Goal: Information Seeking & Learning: Learn about a topic

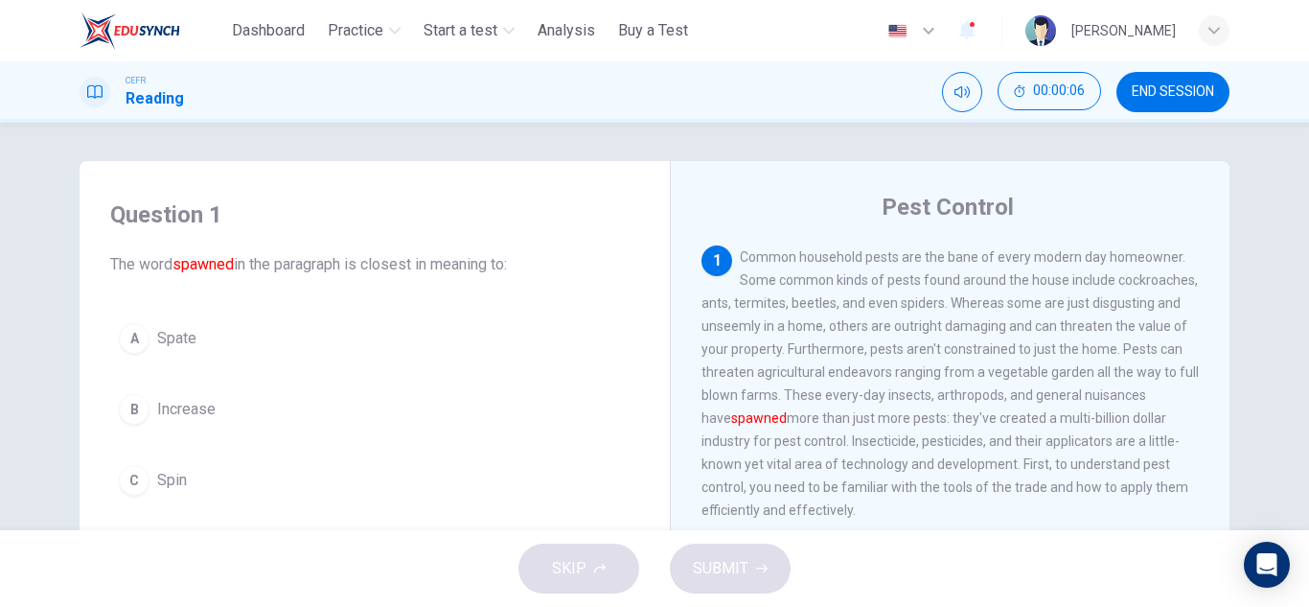
drag, startPoint x: 806, startPoint y: 227, endPoint x: 857, endPoint y: 409, distance: 189.1
click at [857, 409] on div "Pest Control 1 Common household pests are the bane of every modern day homeowne…" at bounding box center [950, 509] width 560 height 697
click at [857, 409] on div "1 Common household pests are the bane of every modern day homeowner. Some commo…" at bounding box center [951, 383] width 498 height 276
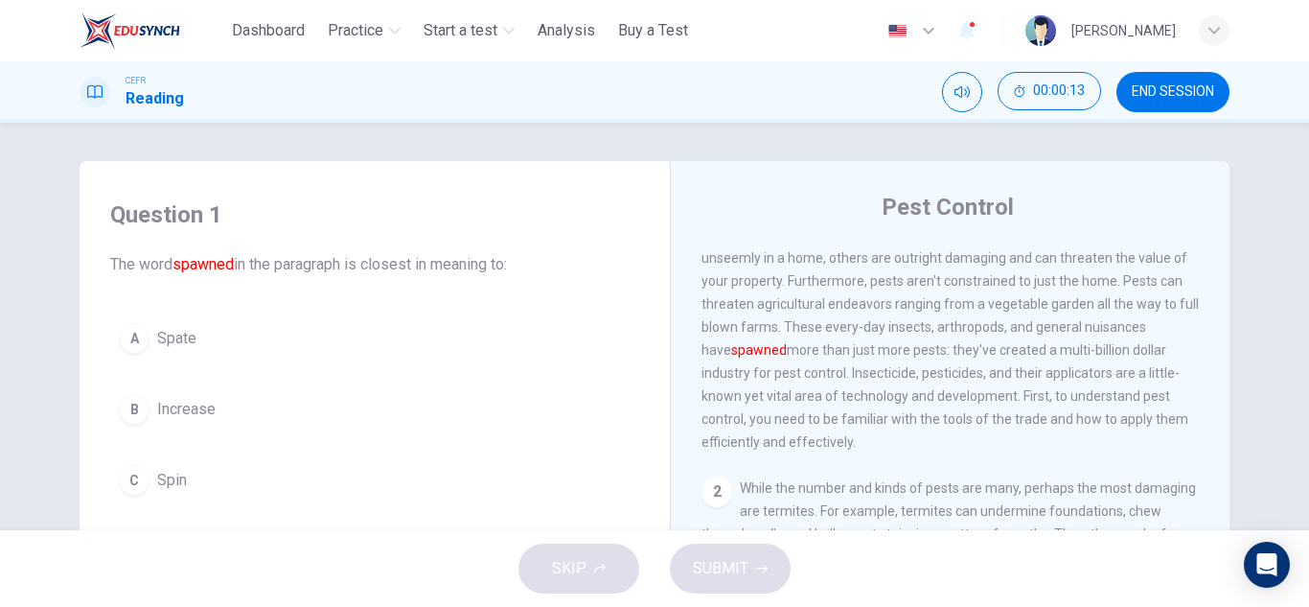
scroll to position [71, 0]
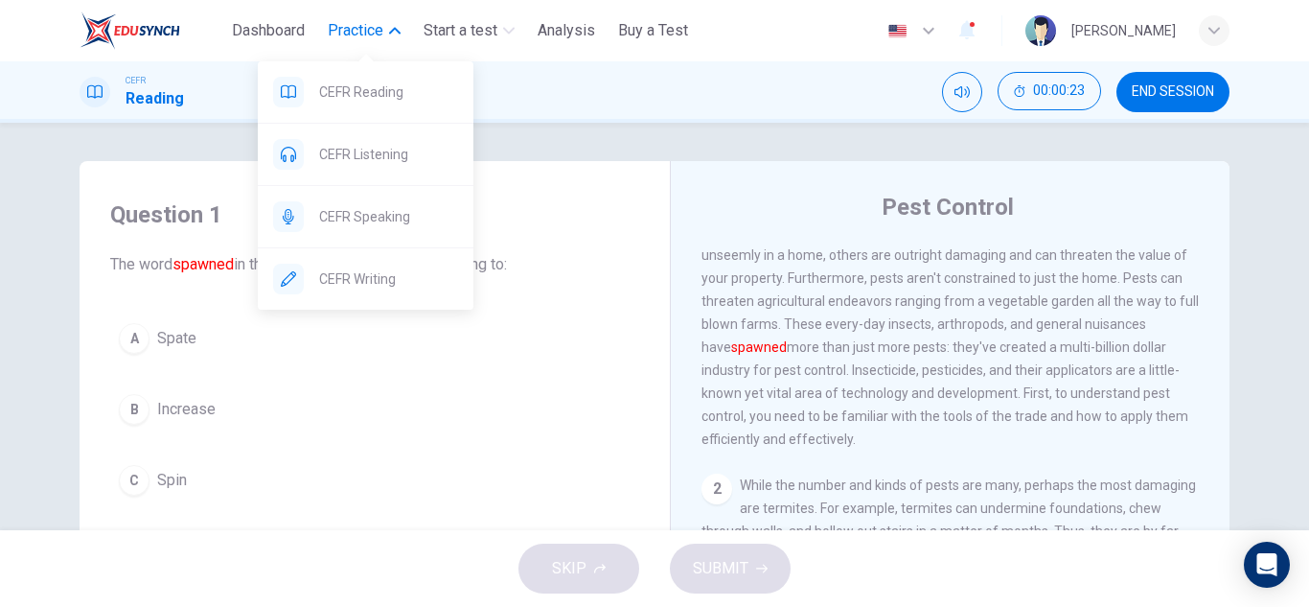
click at [366, 37] on span "Practice" at bounding box center [356, 30] width 56 height 23
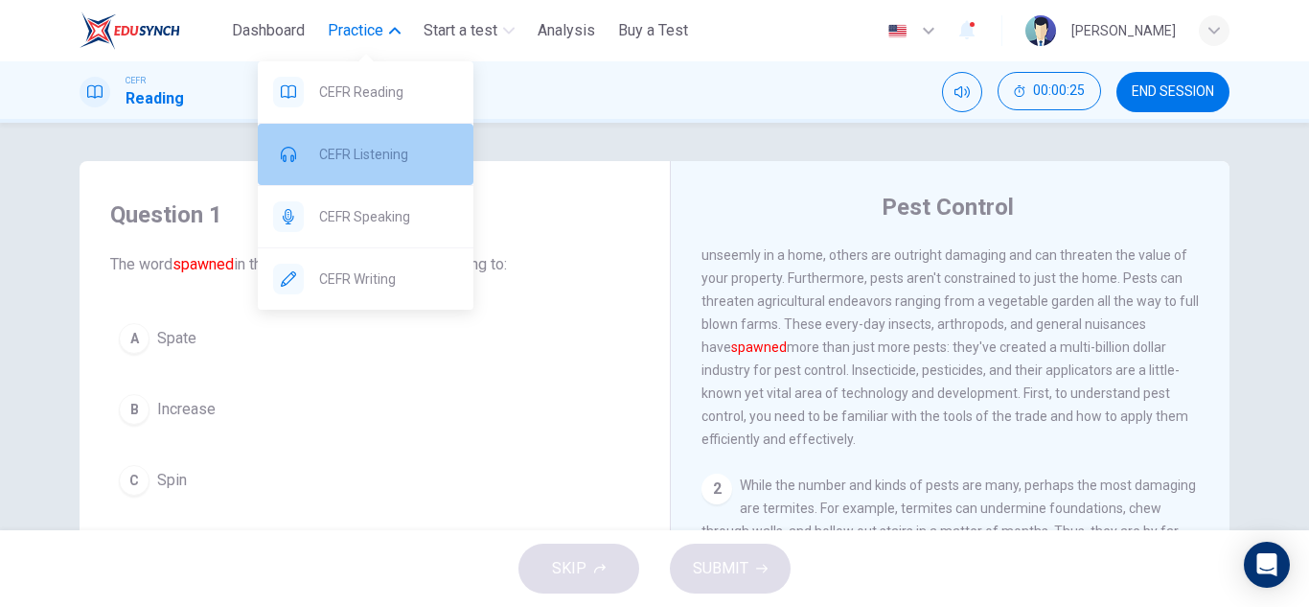
click at [380, 163] on span "CEFR Listening" at bounding box center [388, 154] width 139 height 23
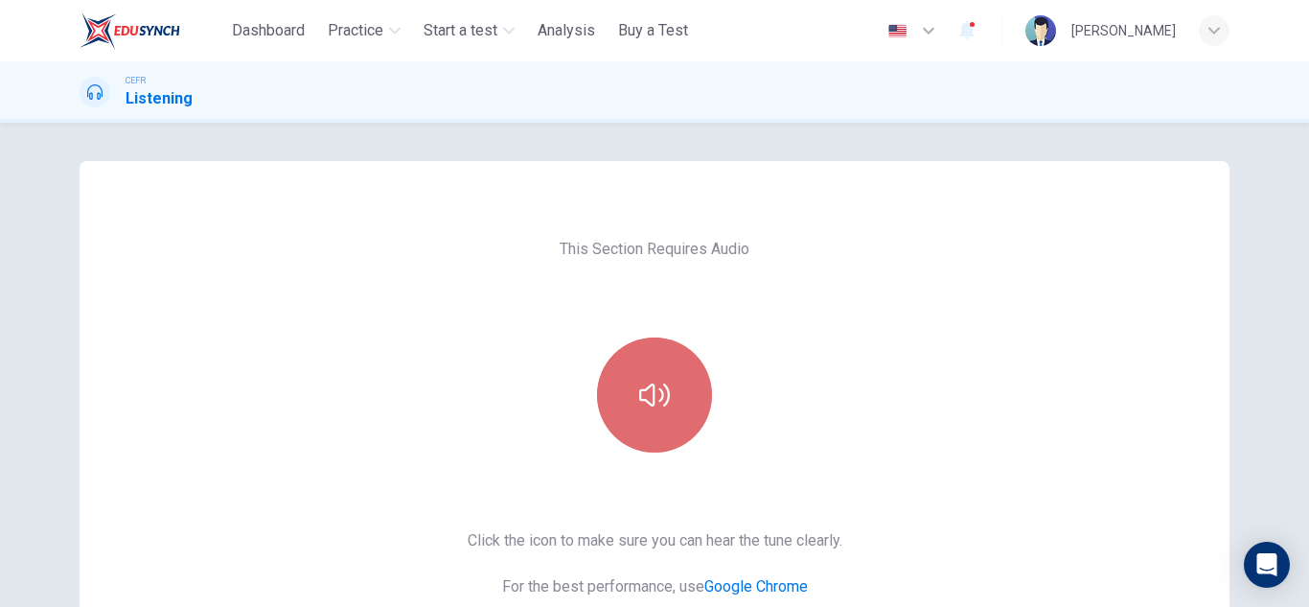
click at [658, 351] on button "button" at bounding box center [654, 394] width 115 height 115
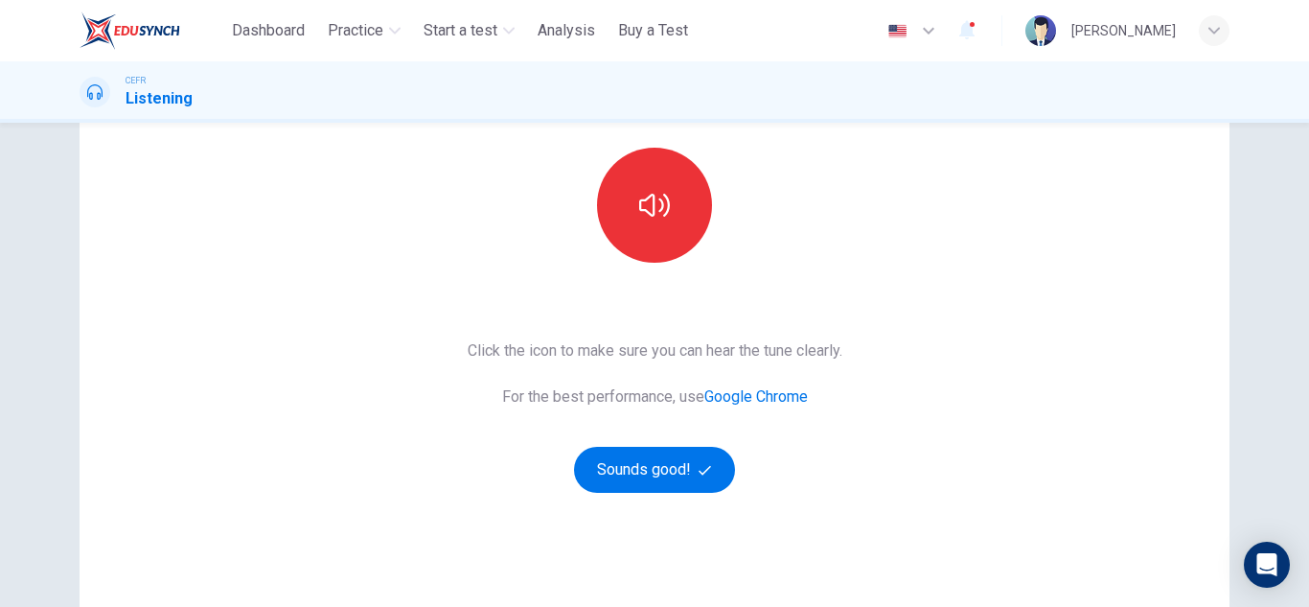
scroll to position [193, 0]
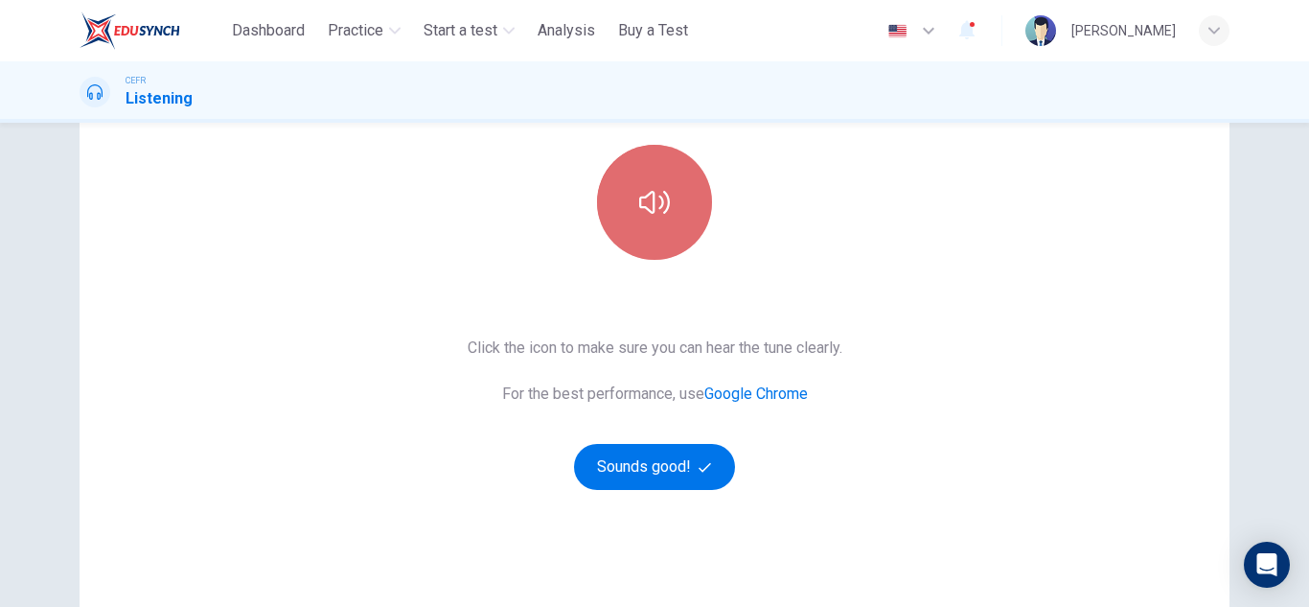
click at [665, 215] on button "button" at bounding box center [654, 202] width 115 height 115
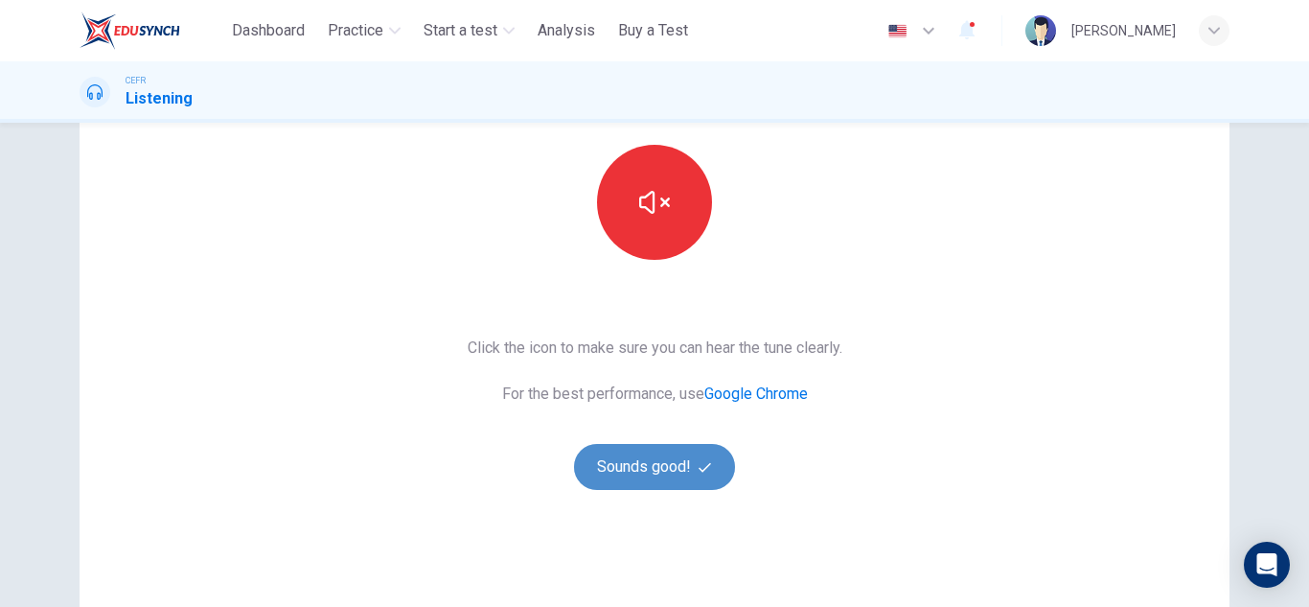
click at [660, 453] on button "Sounds good!" at bounding box center [654, 467] width 161 height 46
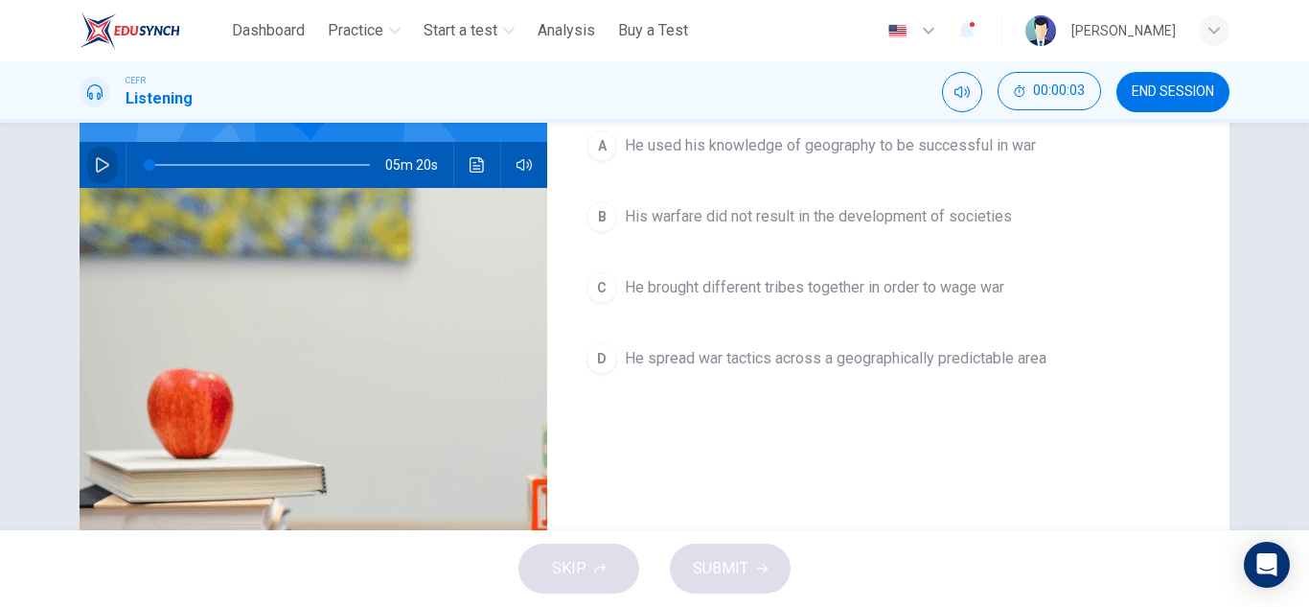
click at [87, 173] on button "button" at bounding box center [102, 165] width 31 height 46
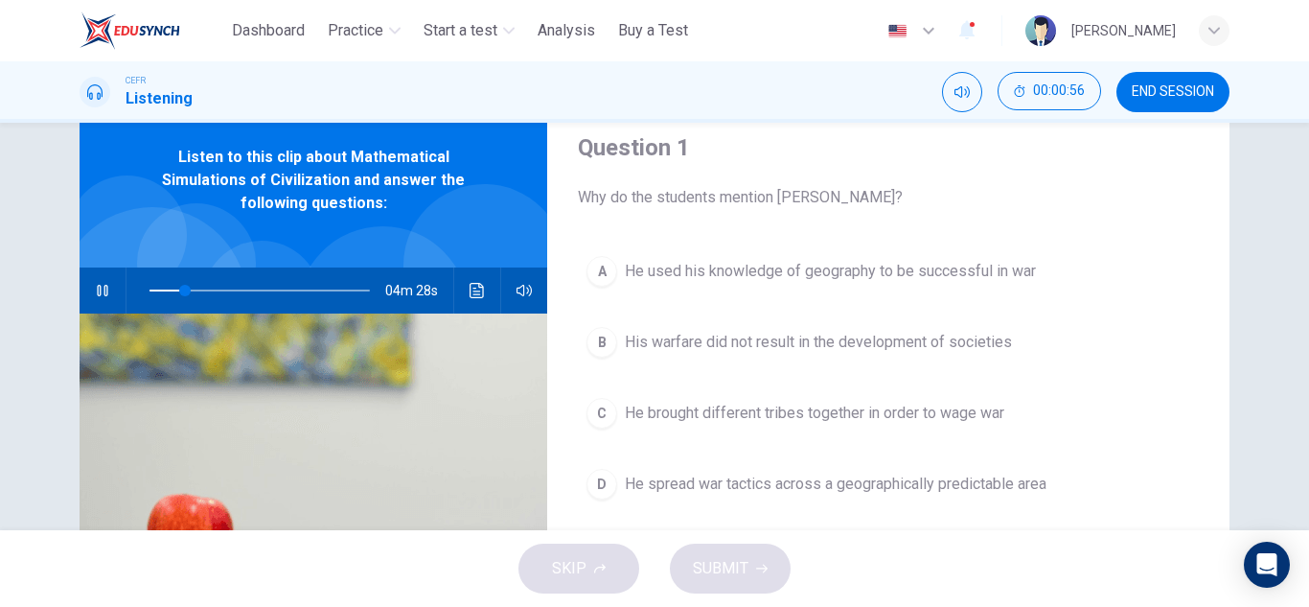
scroll to position [61, 0]
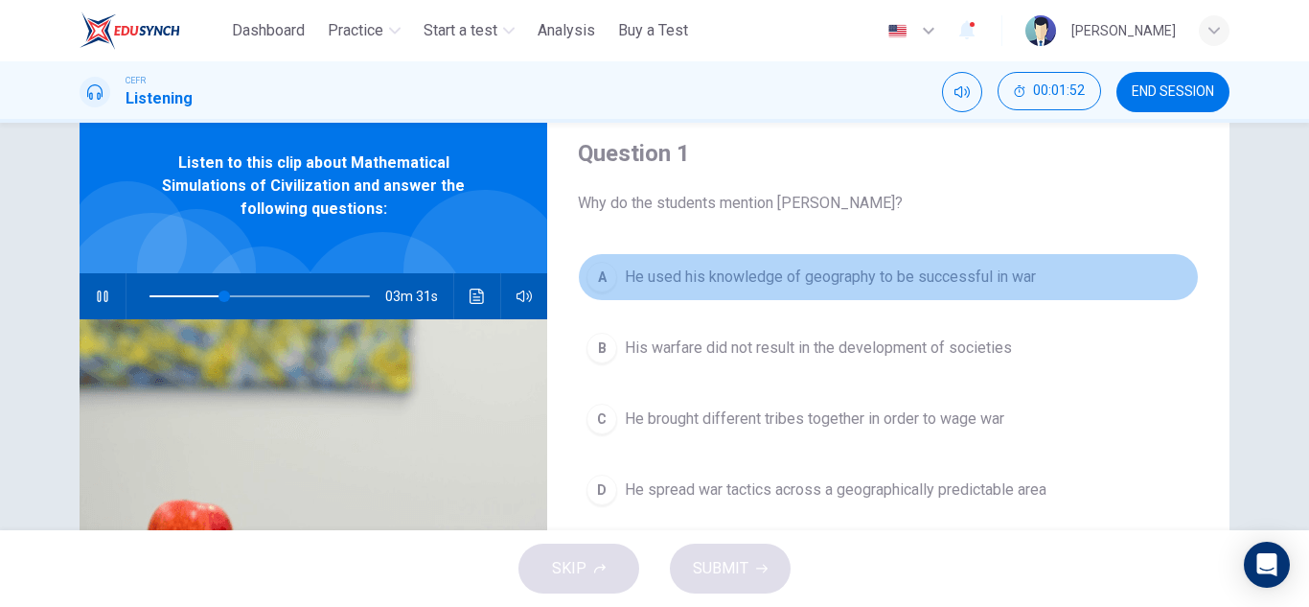
click at [738, 290] on button "A He used his knowledge of geography to be successful in war" at bounding box center [888, 277] width 621 height 48
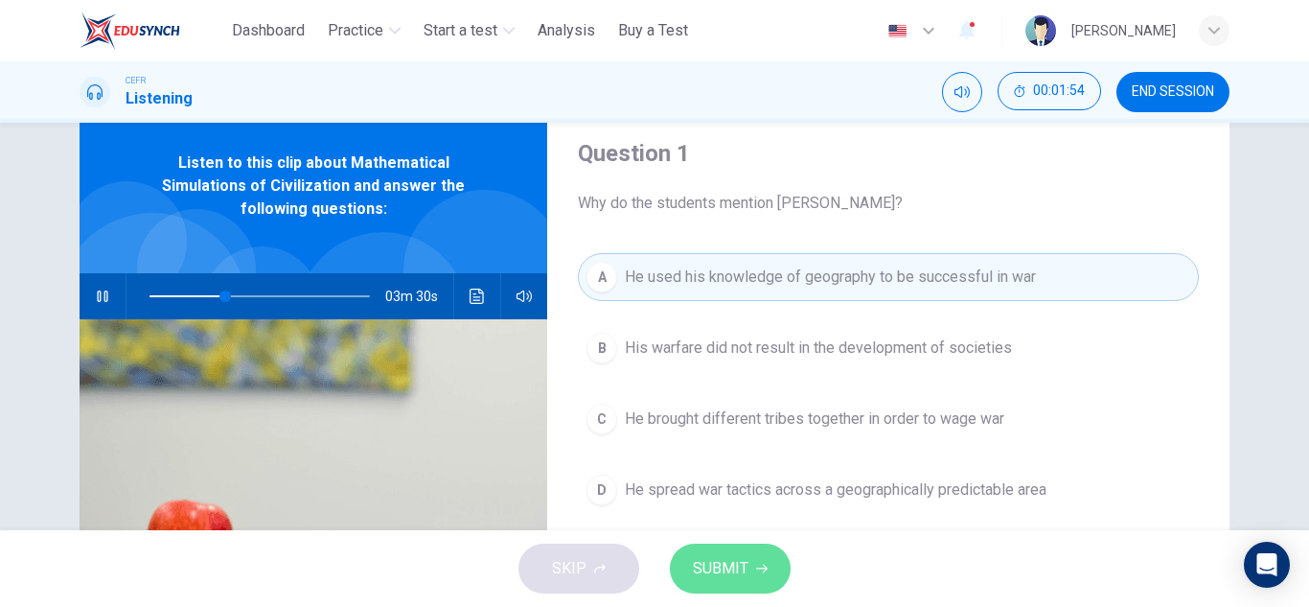
click at [751, 557] on button "SUBMIT" at bounding box center [730, 568] width 121 height 50
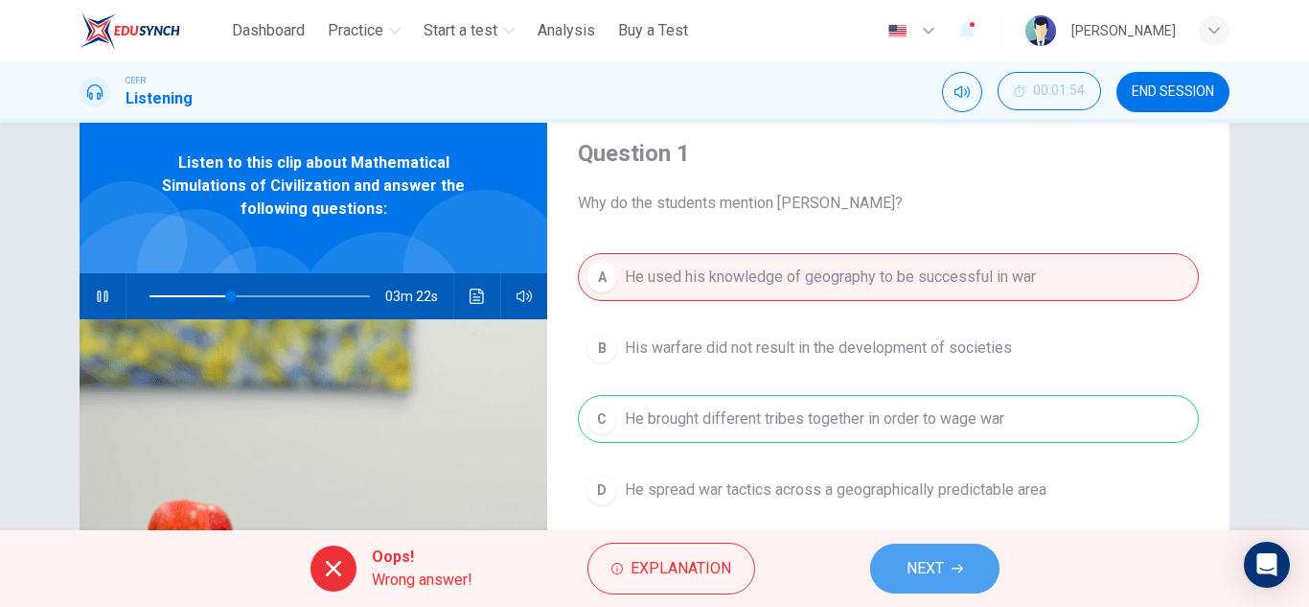
click at [966, 566] on button "NEXT" at bounding box center [934, 568] width 129 height 50
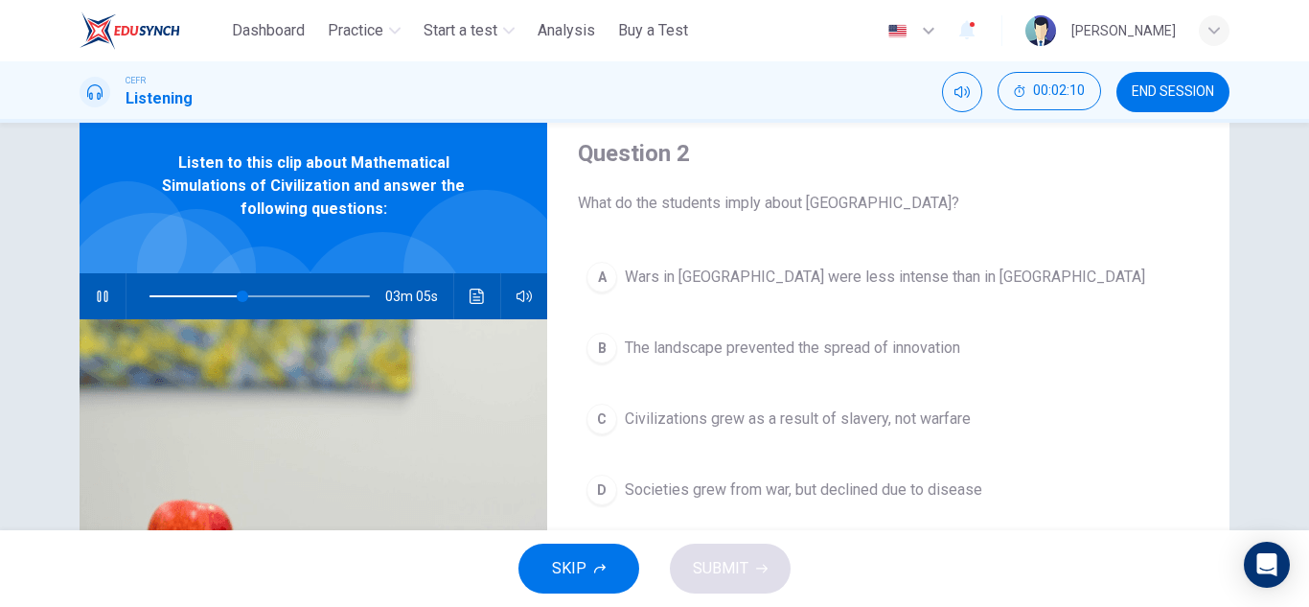
click at [854, 376] on div "A Wars in [GEOGRAPHIC_DATA] were less intense than in [GEOGRAPHIC_DATA] B The l…" at bounding box center [888, 402] width 621 height 299
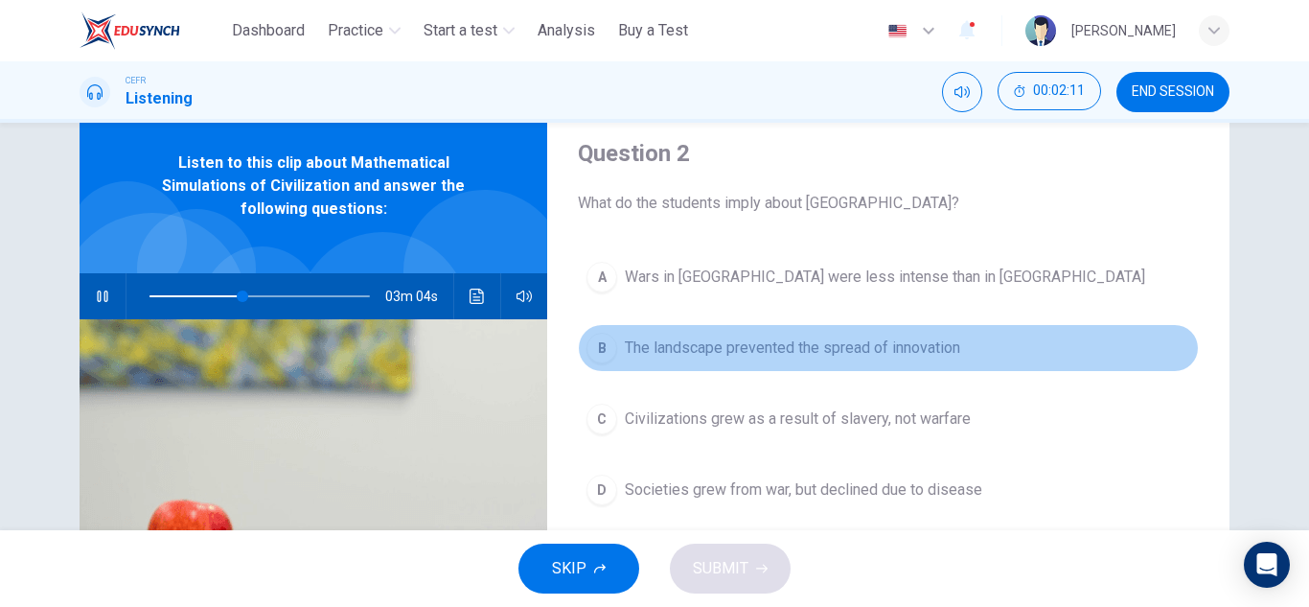
click at [871, 347] on span "The landscape prevented the spread of innovation" at bounding box center [792, 347] width 335 height 23
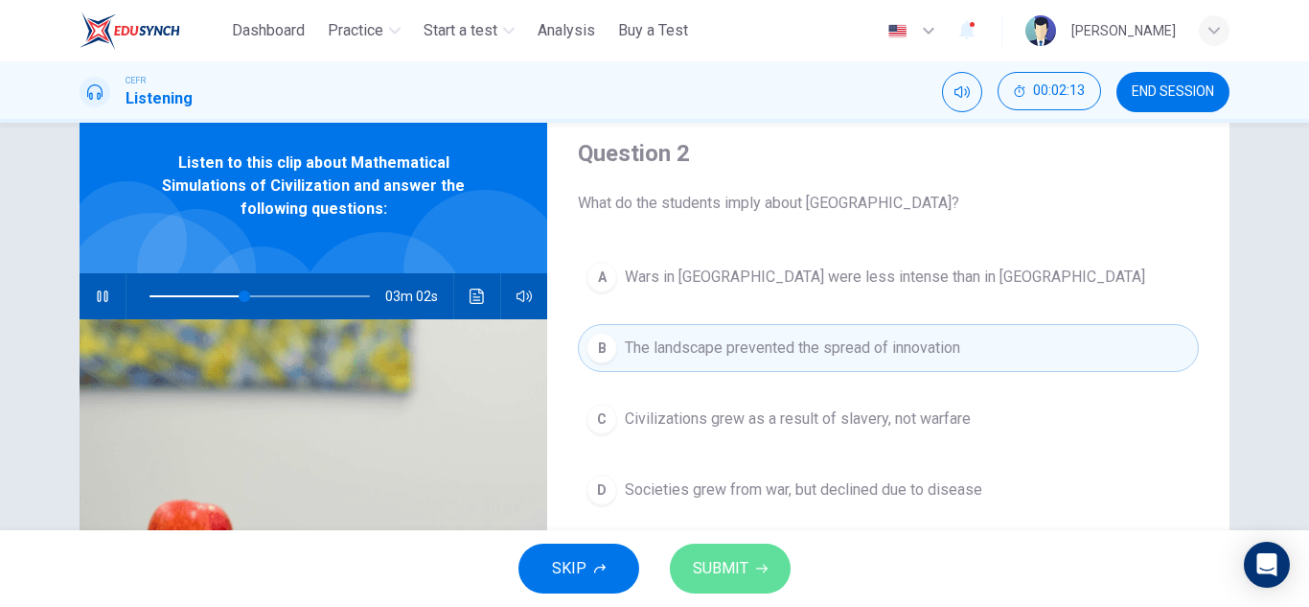
click at [780, 559] on button "SUBMIT" at bounding box center [730, 568] width 121 height 50
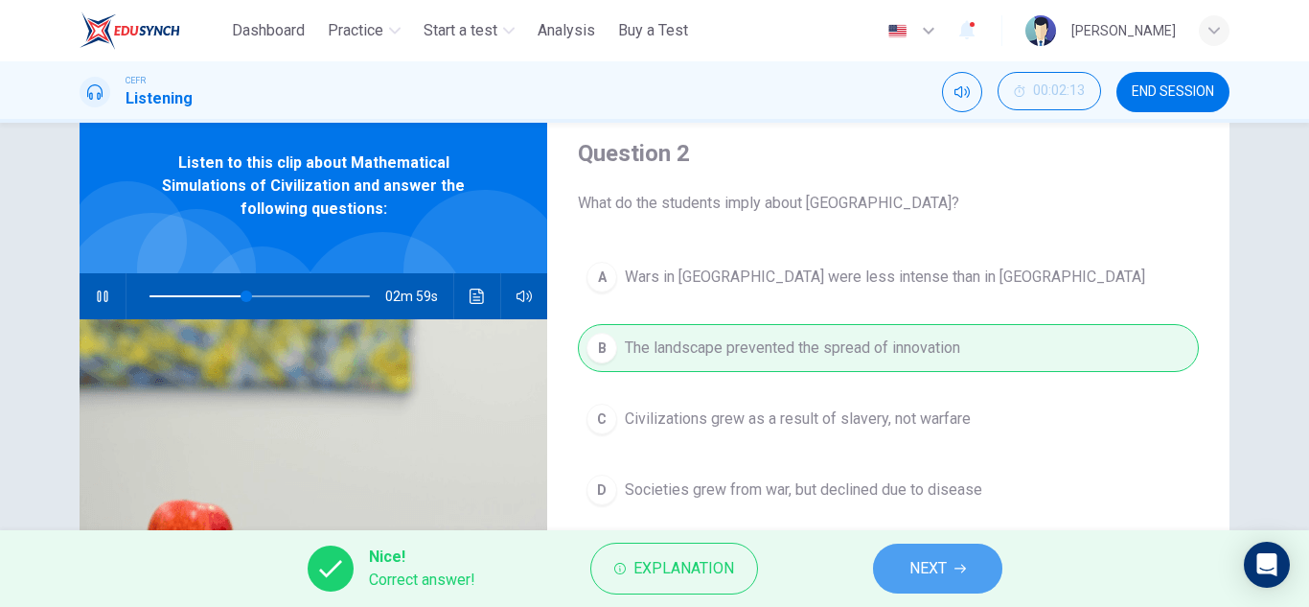
click at [951, 560] on button "NEXT" at bounding box center [937, 568] width 129 height 50
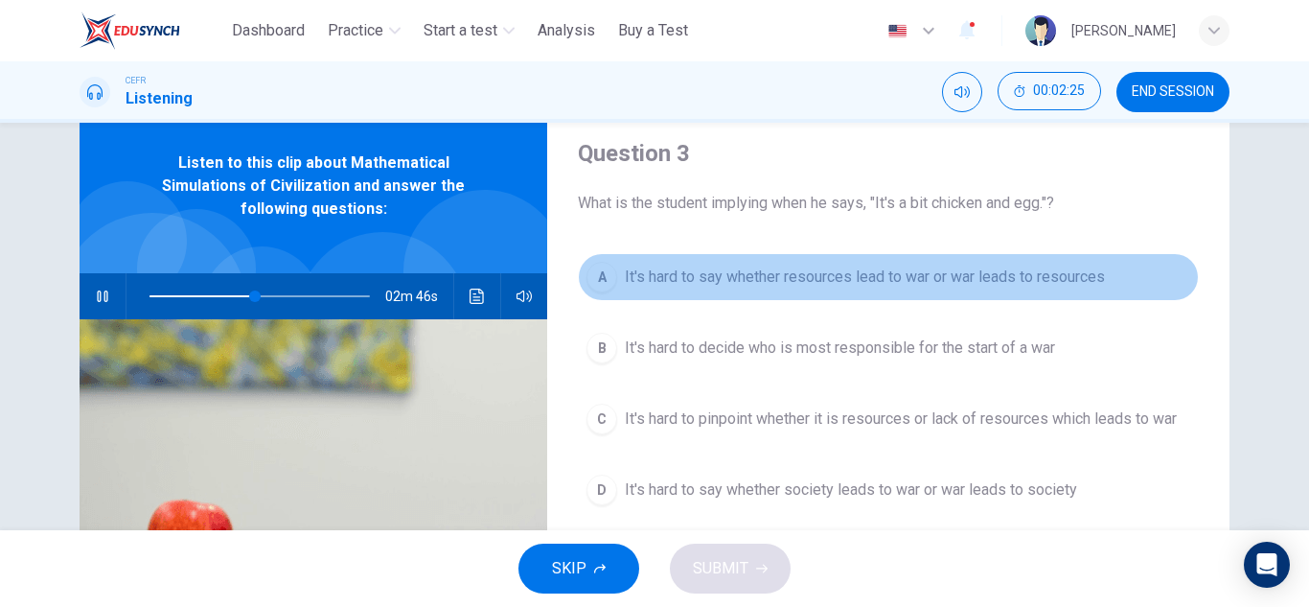
click at [1006, 269] on span "It's hard to say whether resources lead to war or war leads to resources" at bounding box center [865, 277] width 480 height 23
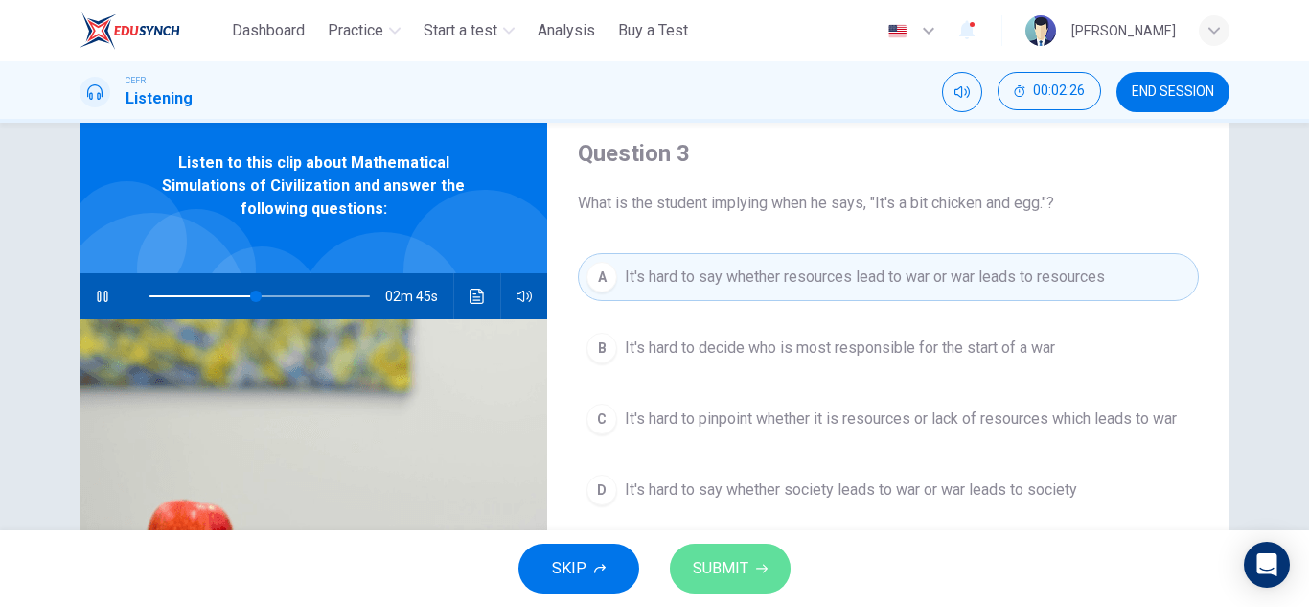
click at [764, 574] on button "SUBMIT" at bounding box center [730, 568] width 121 height 50
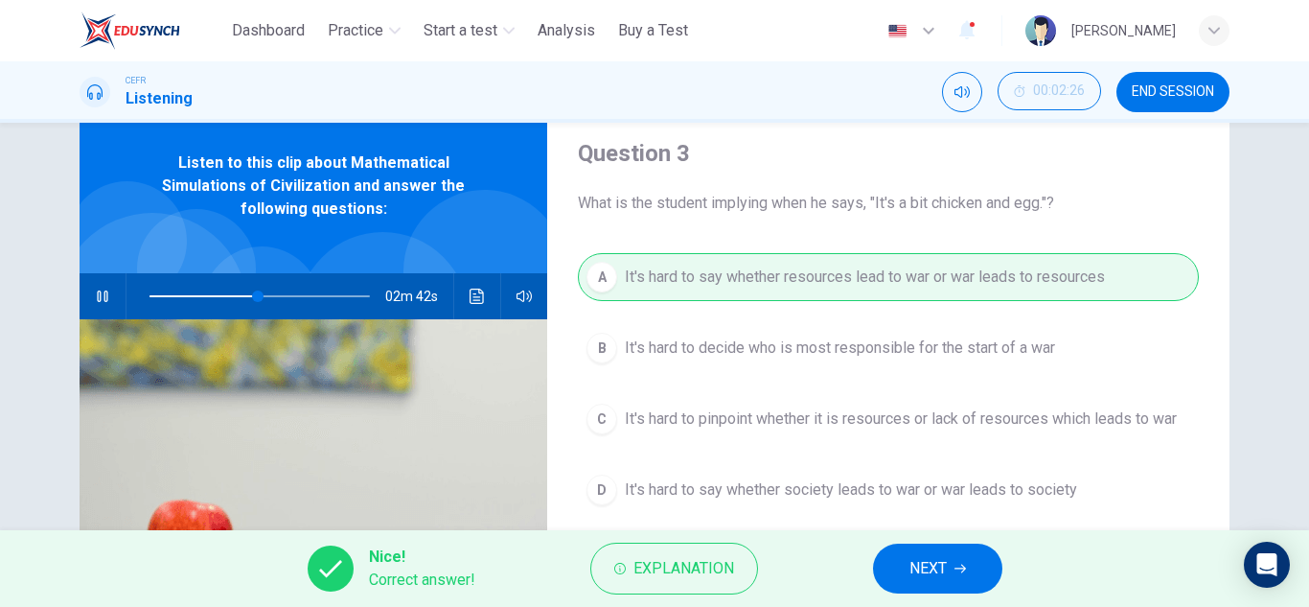
click at [944, 557] on span "NEXT" at bounding box center [928, 568] width 37 height 27
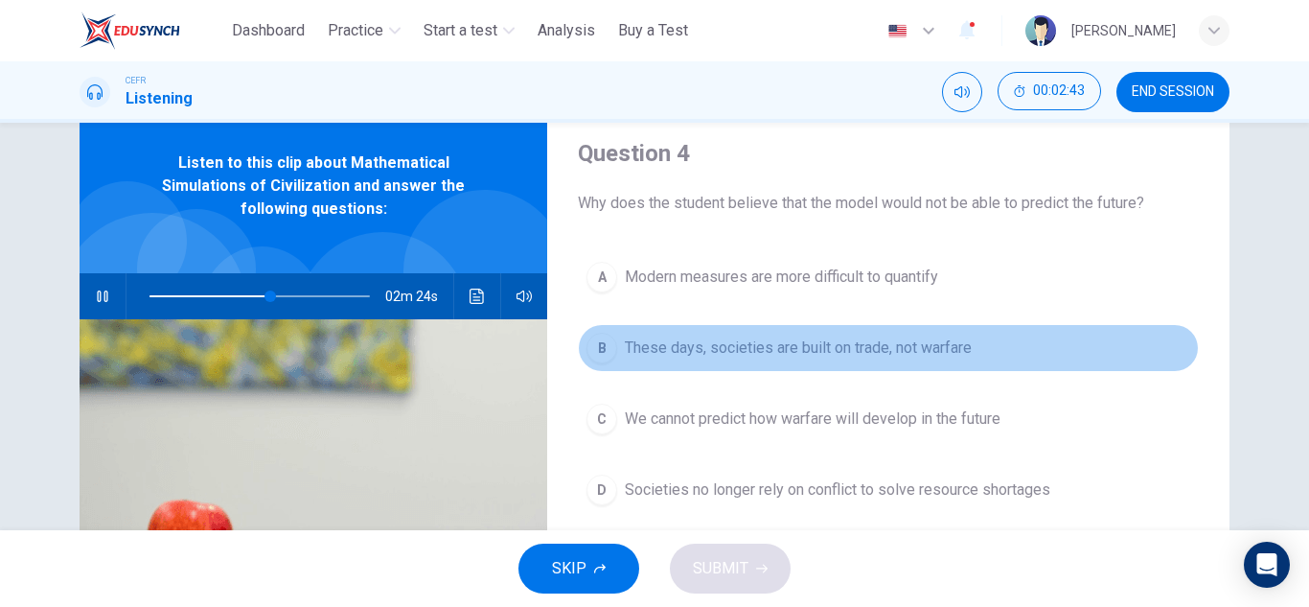
click at [918, 361] on button "B These days, societies are built on trade, not warfare" at bounding box center [888, 348] width 621 height 48
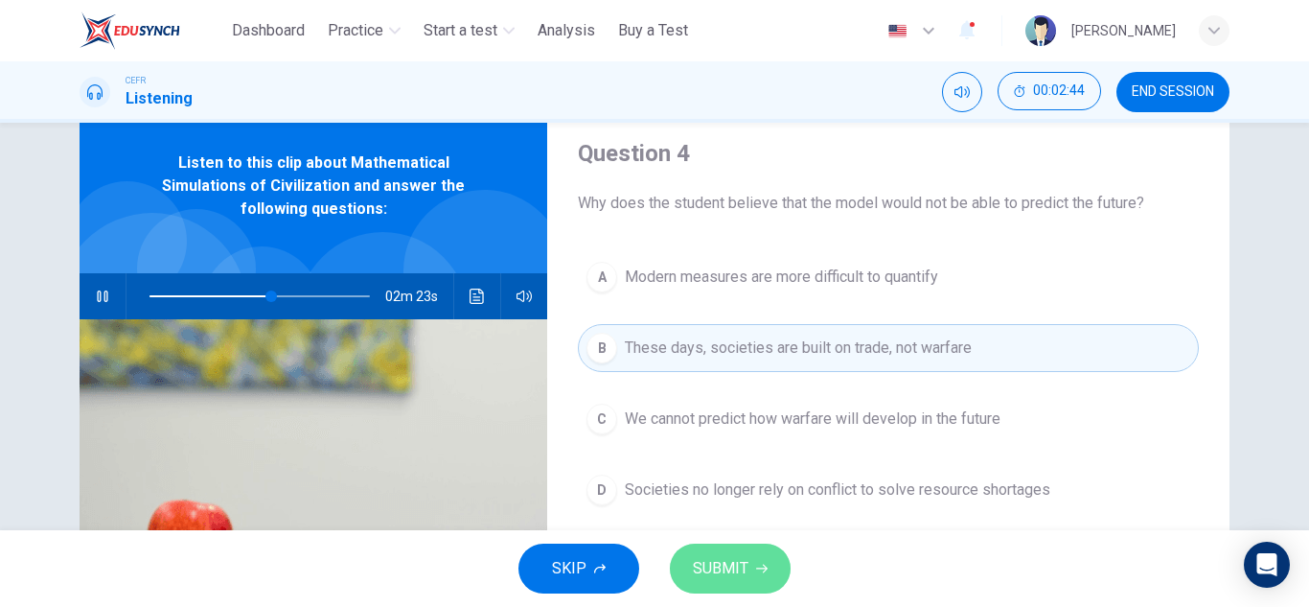
click at [756, 565] on icon "button" at bounding box center [762, 569] width 12 height 12
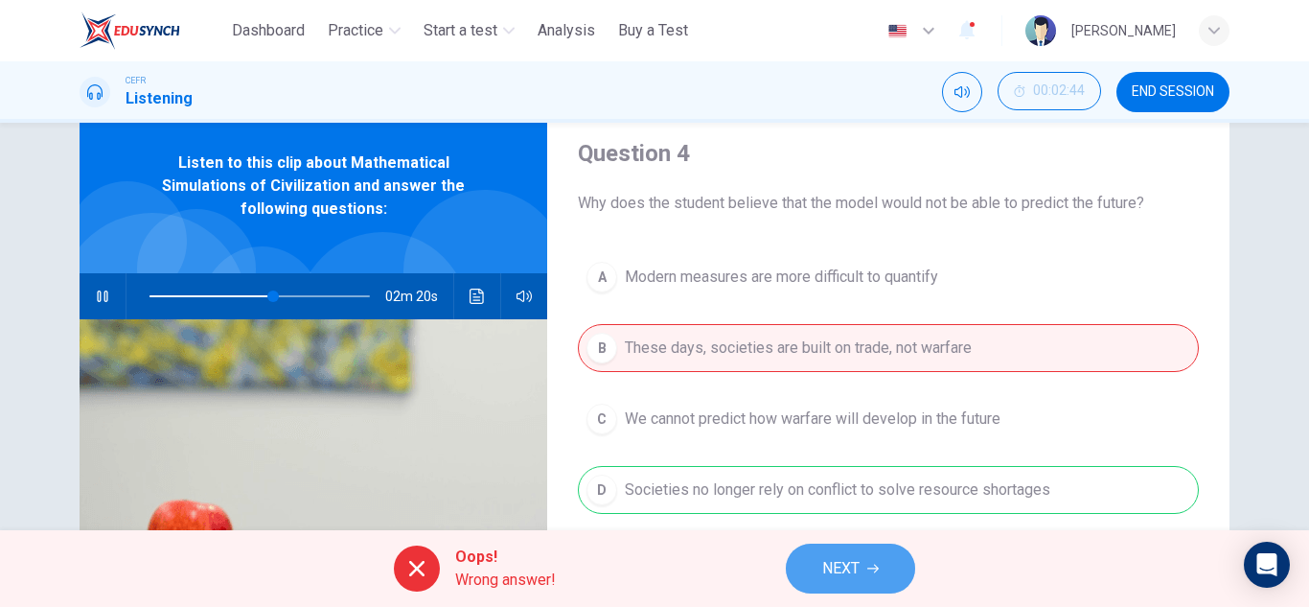
click at [889, 562] on button "NEXT" at bounding box center [850, 568] width 129 height 50
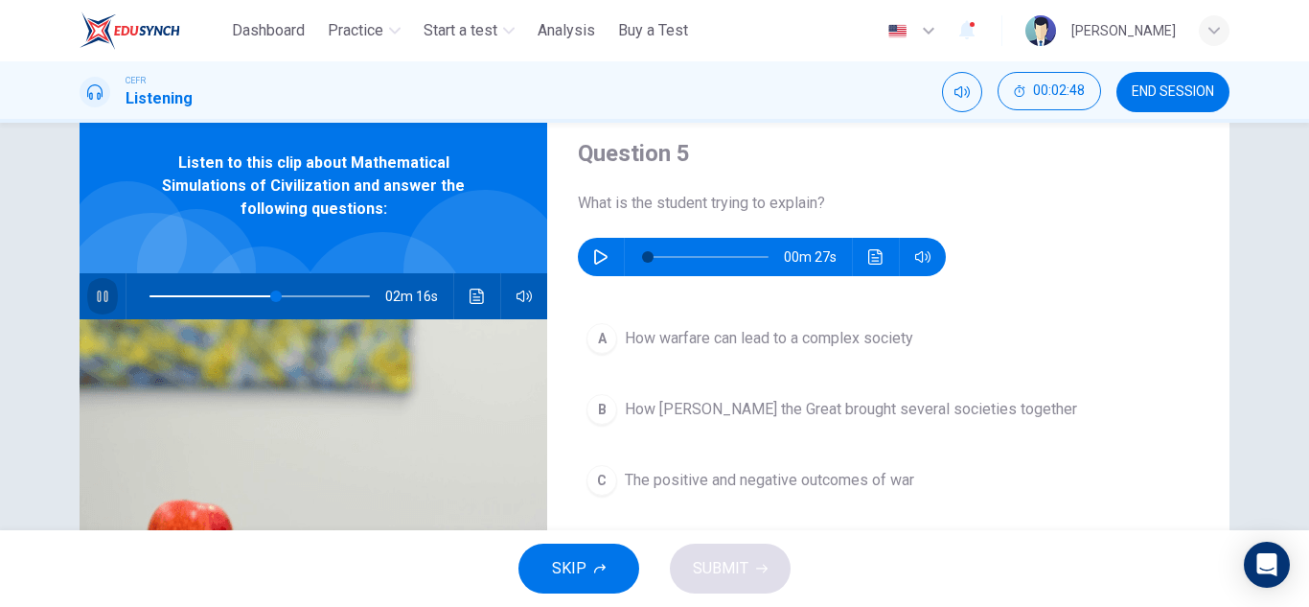
click at [97, 290] on icon "button" at bounding box center [102, 296] width 15 height 15
type input "**"
click at [593, 256] on icon "button" at bounding box center [600, 256] width 15 height 15
type input "**"
click at [646, 403] on span "How [PERSON_NAME] the Great brought several societies together" at bounding box center [851, 409] width 452 height 23
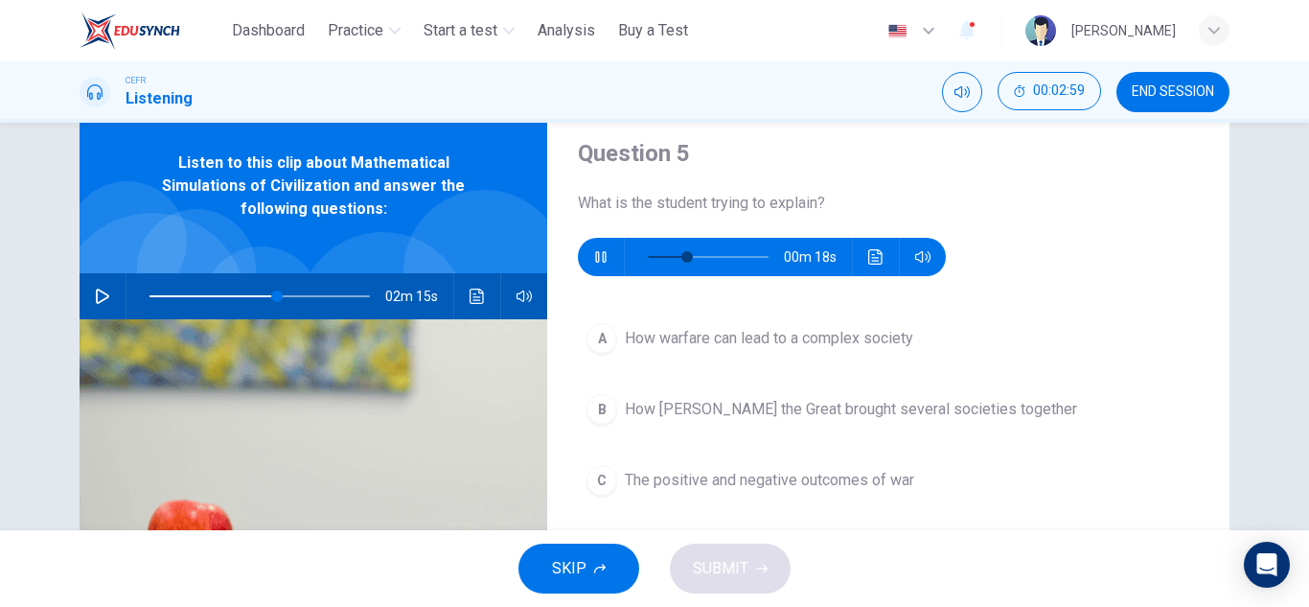
type input "**"
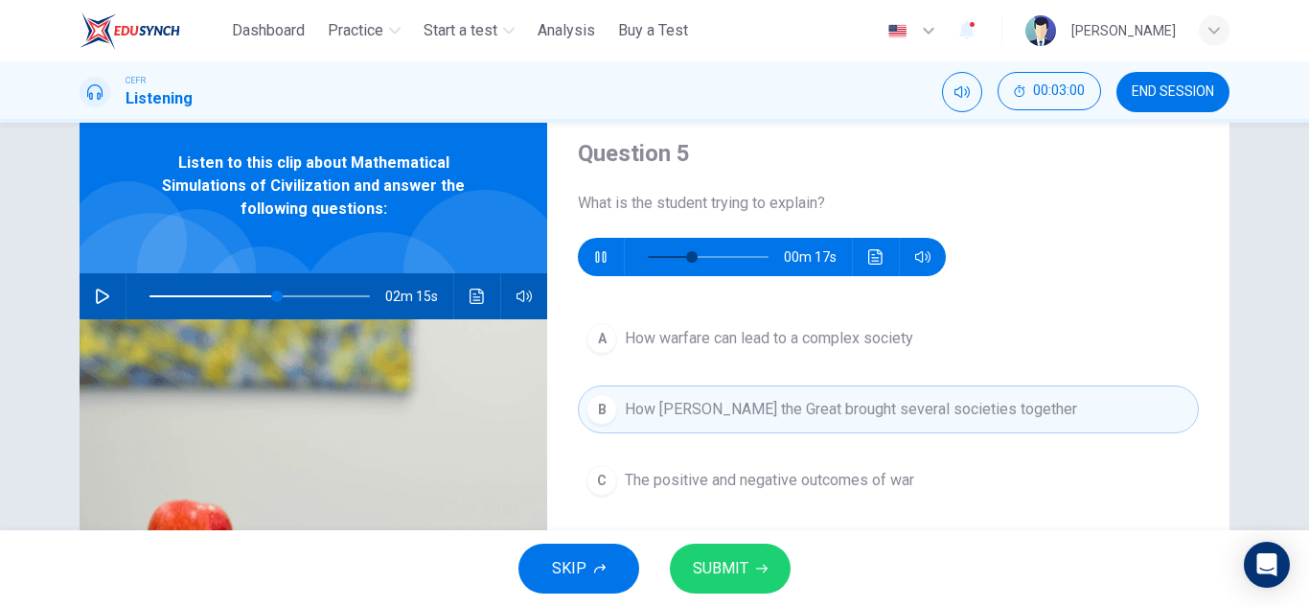
type input "**"
click at [728, 564] on span "SUBMIT" at bounding box center [721, 568] width 56 height 27
type input "**"
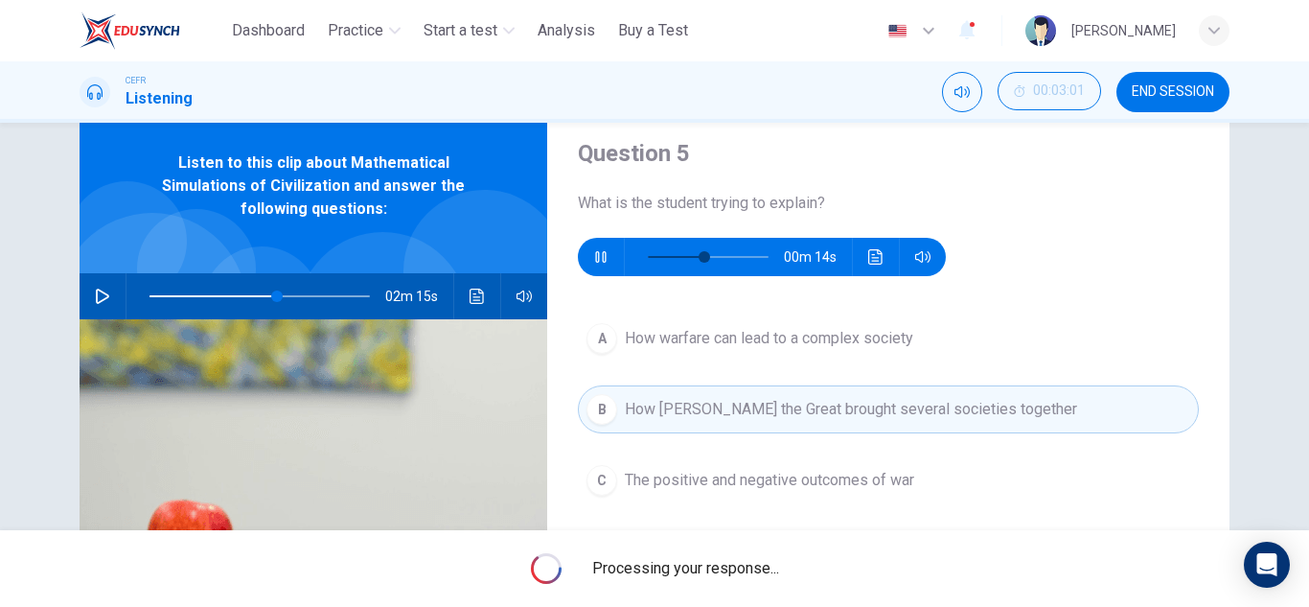
type input "**"
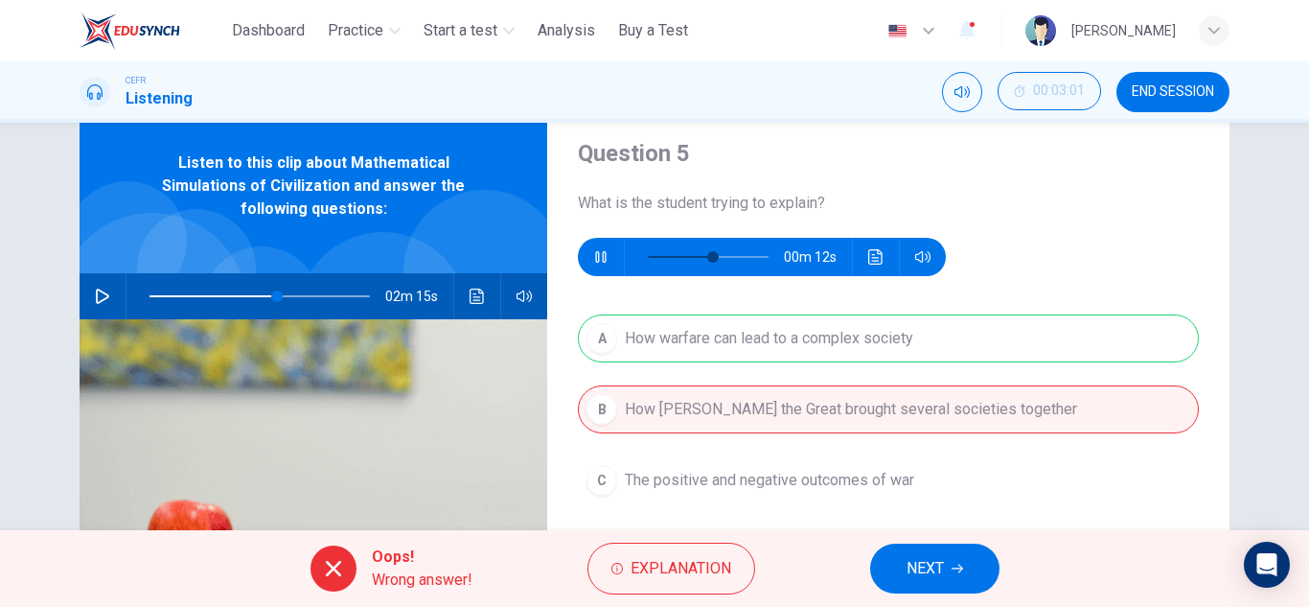
type input "**"
click at [891, 575] on button "NEXT" at bounding box center [934, 568] width 129 height 50
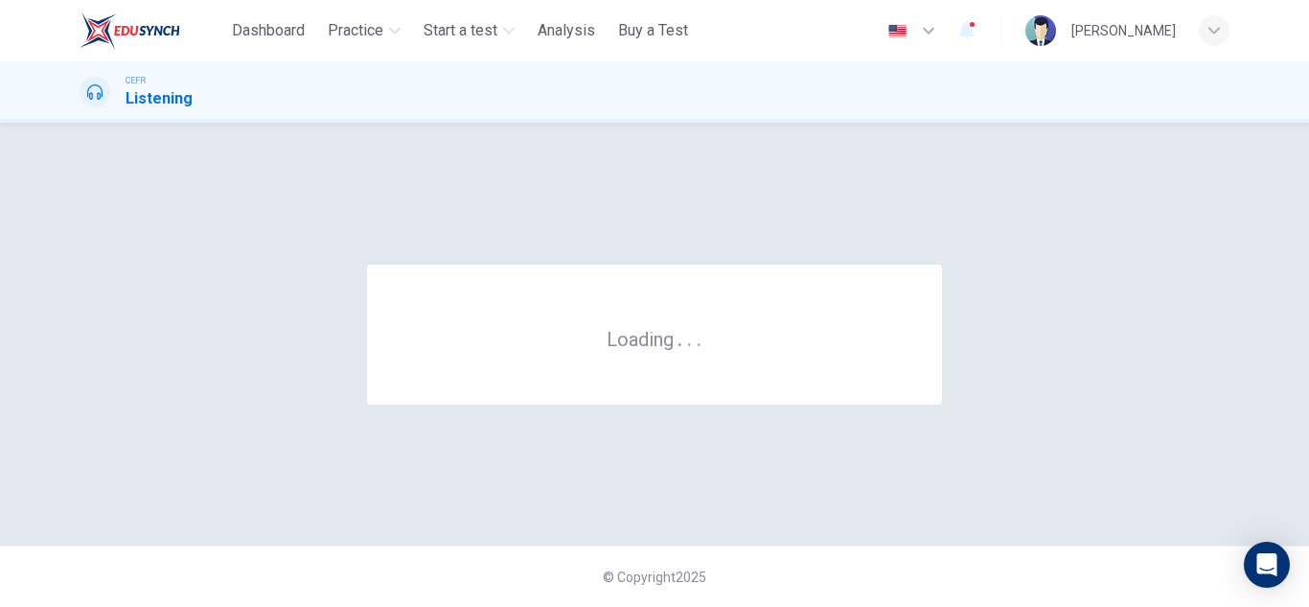
scroll to position [0, 0]
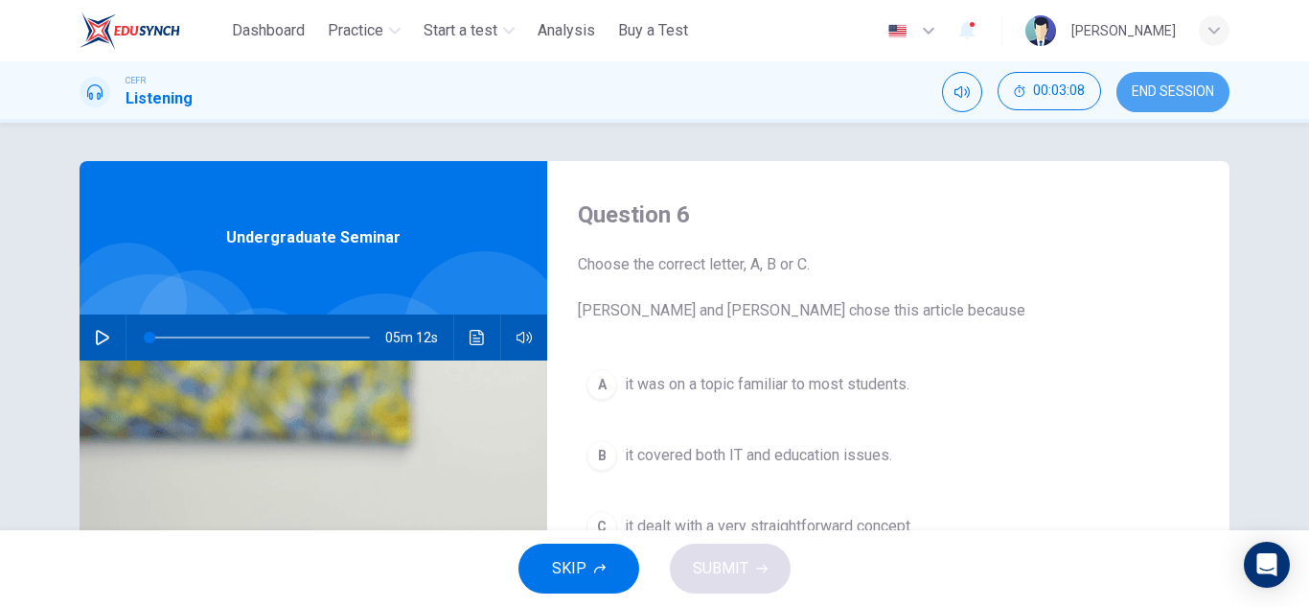
click at [1180, 86] on span "END SESSION" at bounding box center [1173, 91] width 82 height 15
